Goal: Transaction & Acquisition: Download file/media

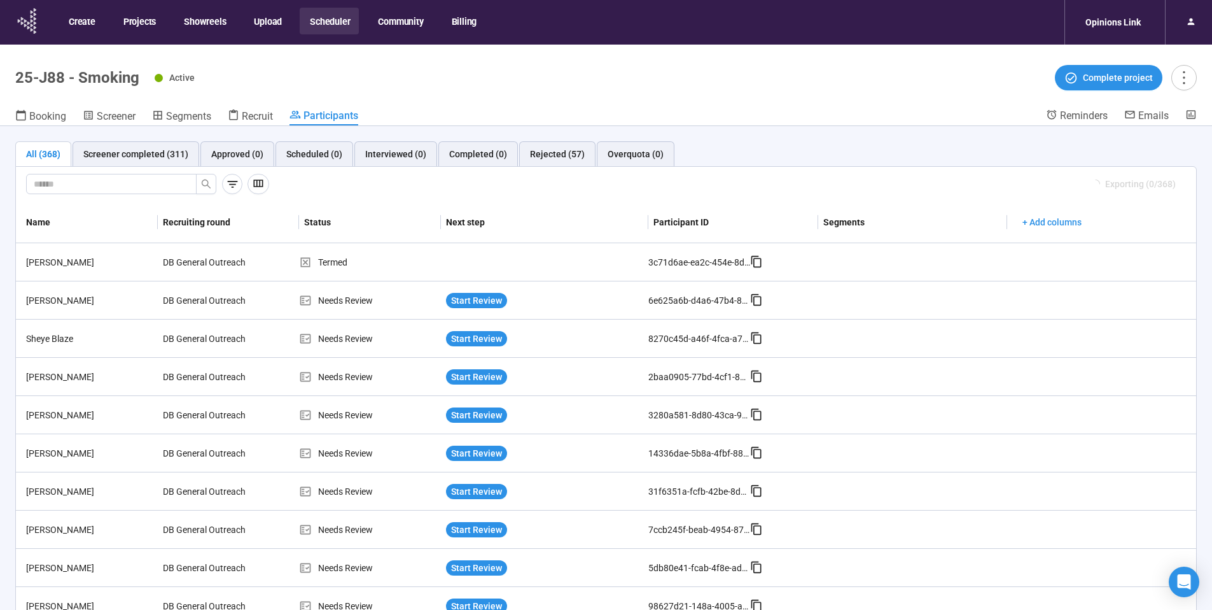
click at [34, 18] on icon at bounding box center [35, 19] width 3 height 4
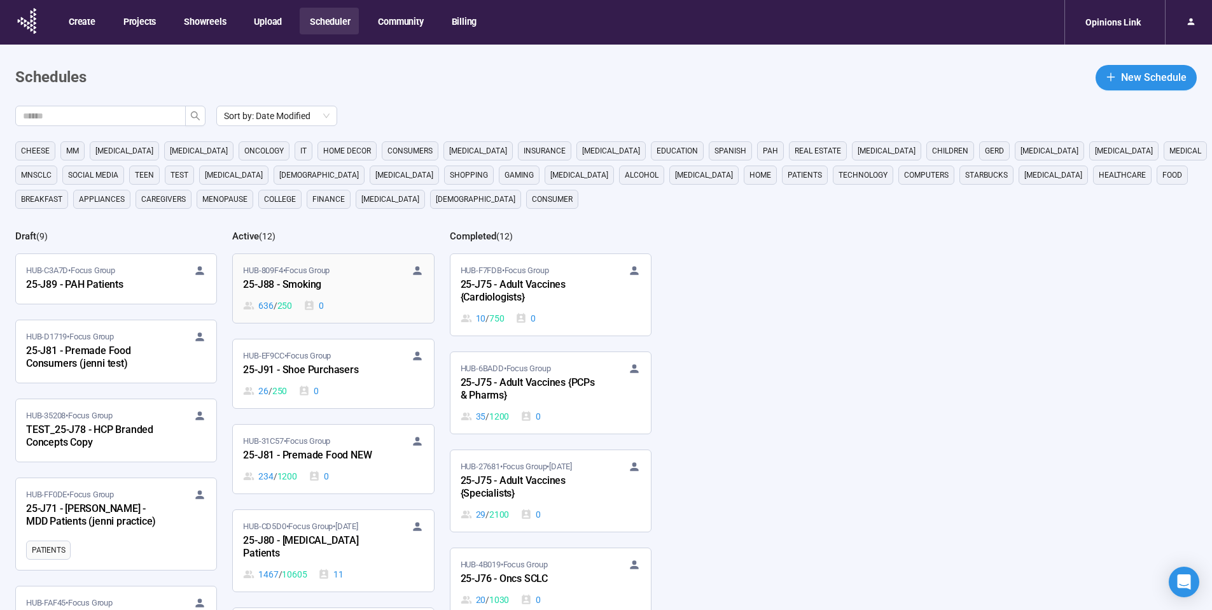
click at [315, 287] on div "25-J88 - Smoking" at bounding box center [313, 285] width 140 height 17
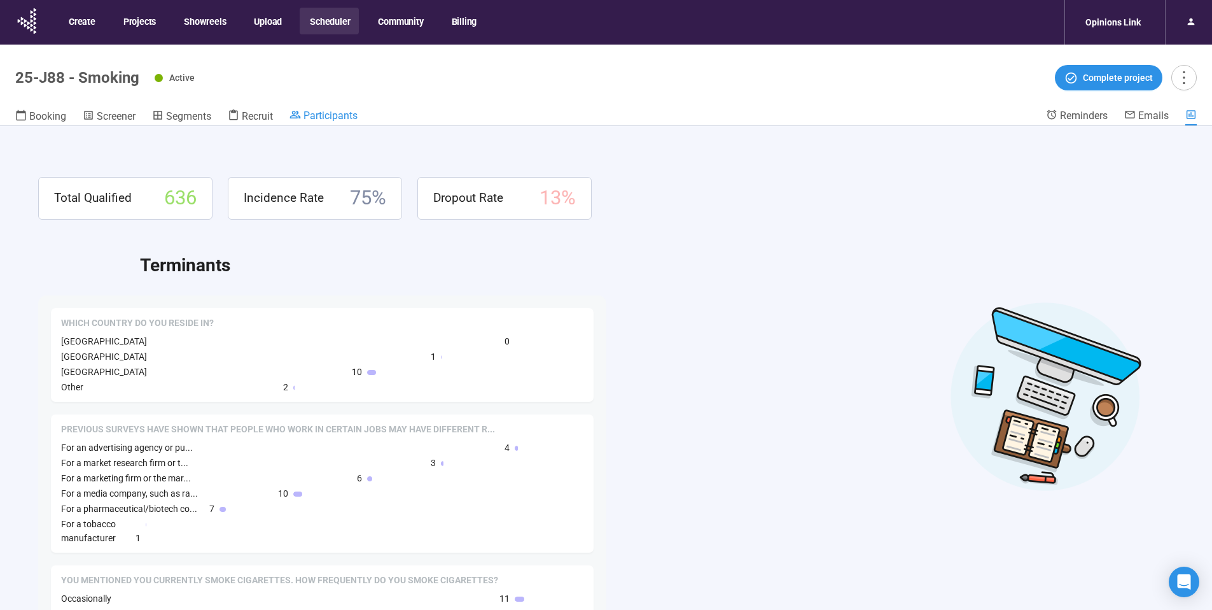
click at [338, 111] on span "Participants" at bounding box center [331, 115] width 54 height 12
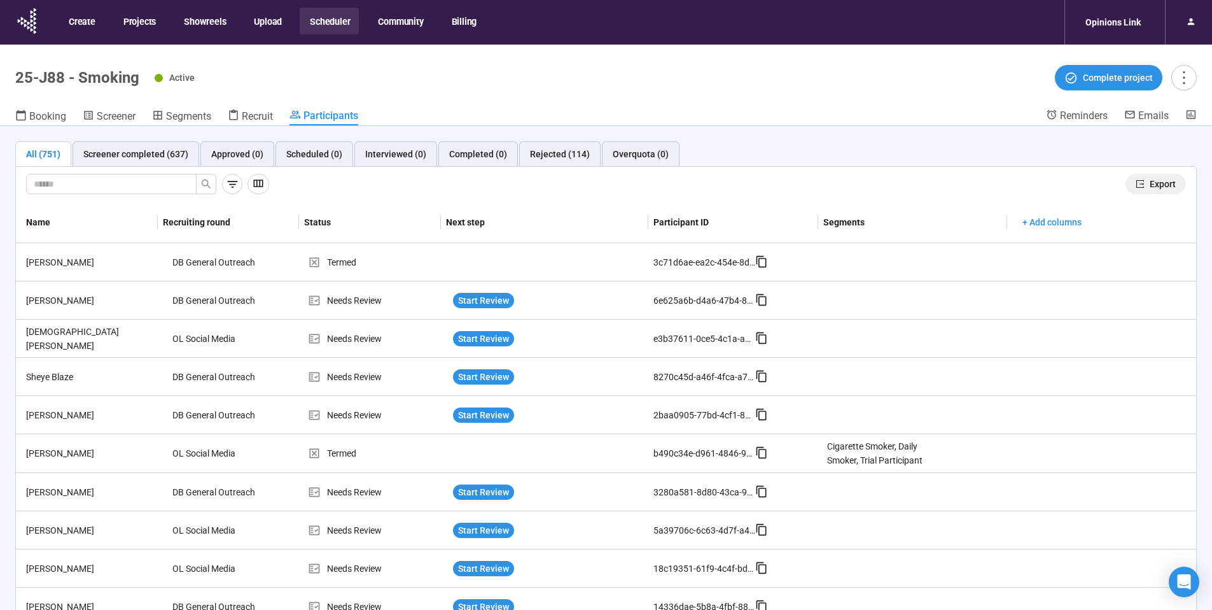
click at [1156, 184] on span "Export" at bounding box center [1163, 184] width 26 height 14
